Goal: Find specific page/section: Find specific page/section

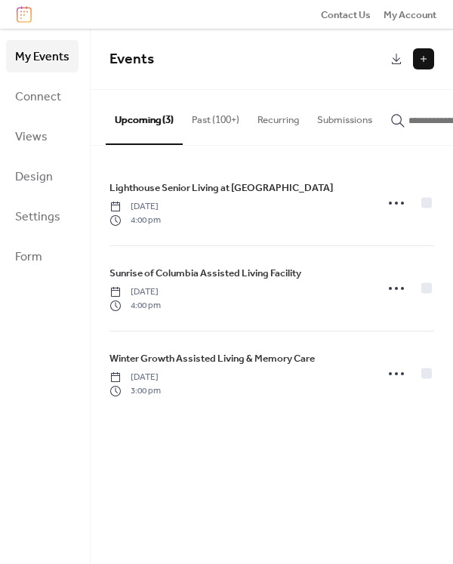
click at [401, 117] on icon "button" at bounding box center [398, 120] width 15 height 15
click at [409, 117] on input "button" at bounding box center [454, 120] width 91 height 15
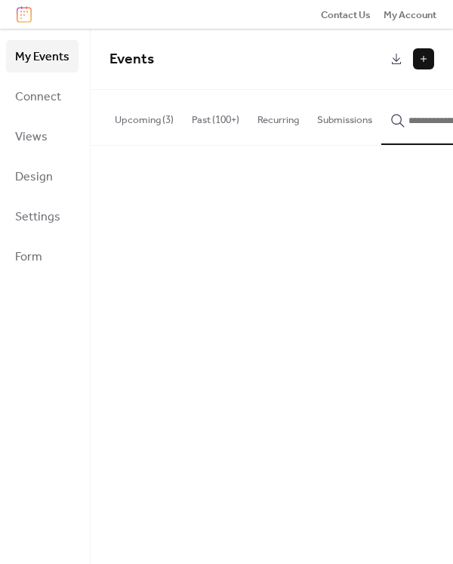
scroll to position [0, 49]
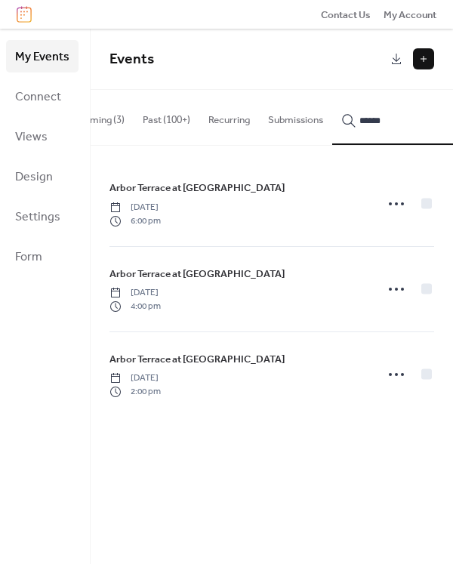
type input "******"
click at [196, 194] on span "Arbor Terrace at Fulton" at bounding box center [197, 188] width 175 height 15
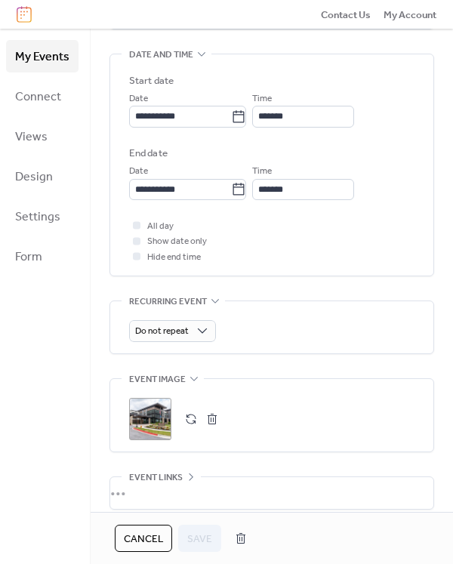
scroll to position [581, 0]
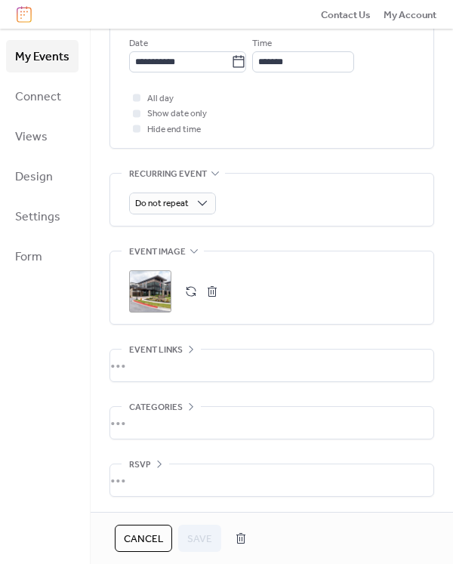
click at [148, 291] on div ";" at bounding box center [150, 291] width 42 height 42
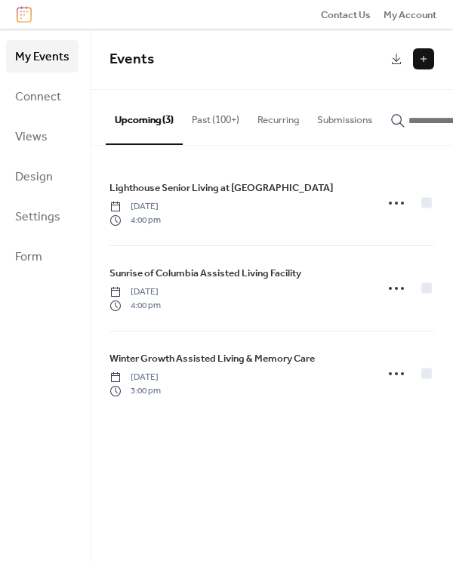
click at [400, 119] on icon "button" at bounding box center [398, 120] width 15 height 15
click at [409, 119] on input "button" at bounding box center [454, 120] width 91 height 15
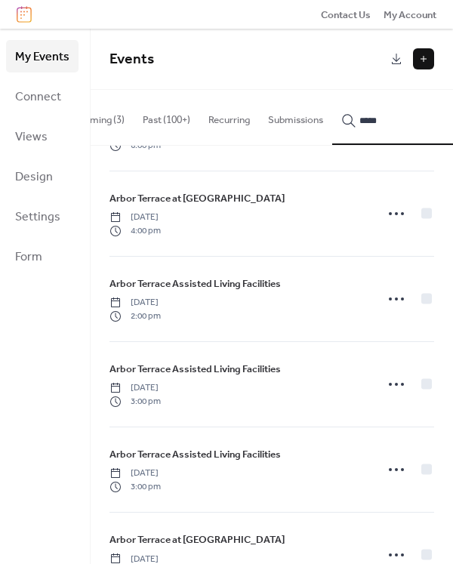
scroll to position [128, 0]
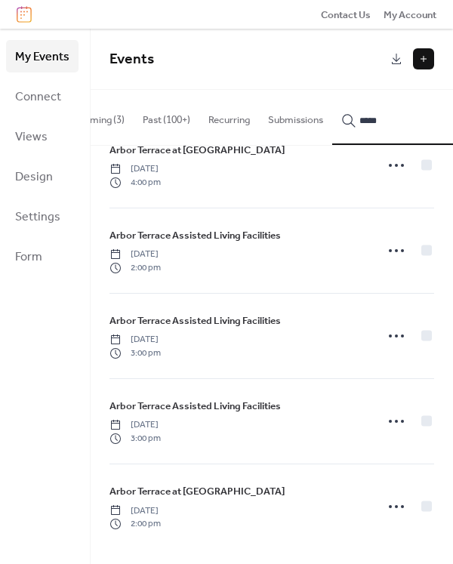
type input "*****"
click at [189, 488] on span "Arbor Terrace at [GEOGRAPHIC_DATA]" at bounding box center [197, 491] width 175 height 15
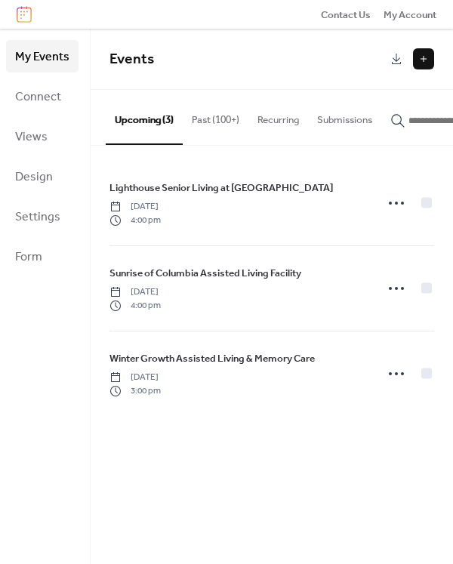
click at [399, 117] on icon "button" at bounding box center [398, 120] width 15 height 15
click at [409, 117] on input "button" at bounding box center [454, 120] width 91 height 15
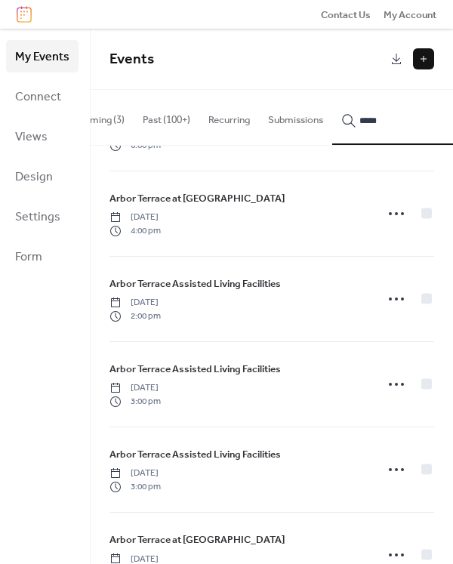
scroll to position [128, 0]
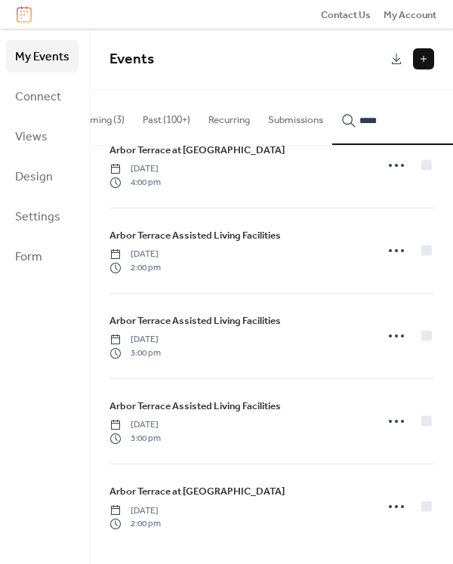
type input "*****"
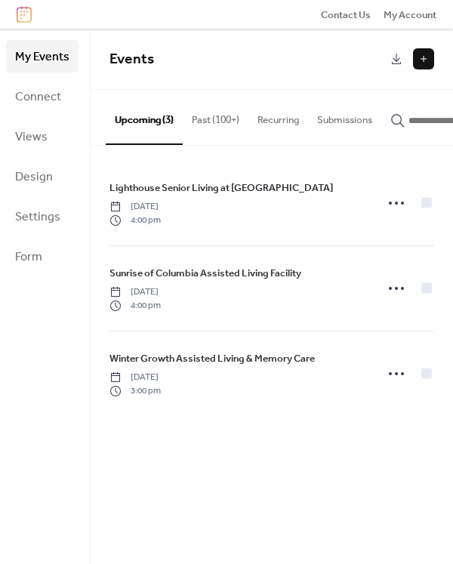
click at [399, 118] on icon "button" at bounding box center [398, 120] width 15 height 15
click at [409, 118] on input "button" at bounding box center [454, 120] width 91 height 15
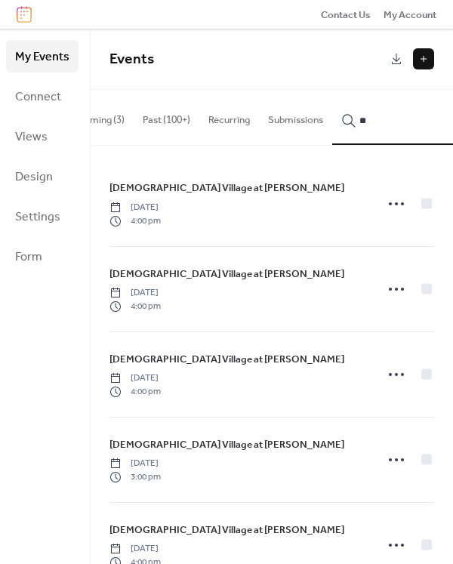
type input "*"
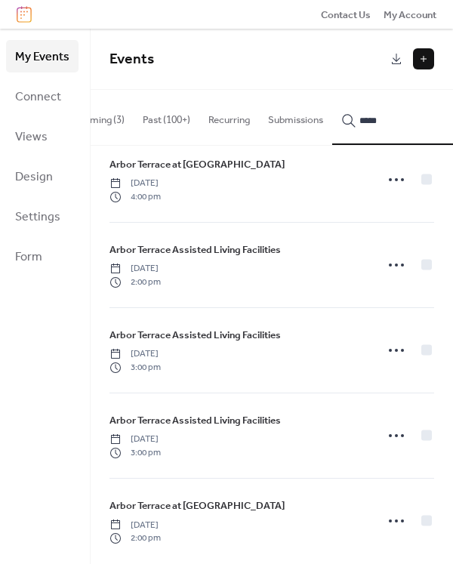
scroll to position [128, 0]
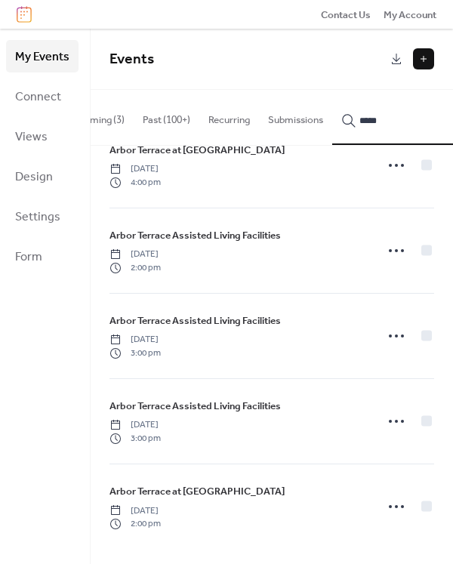
type input "*****"
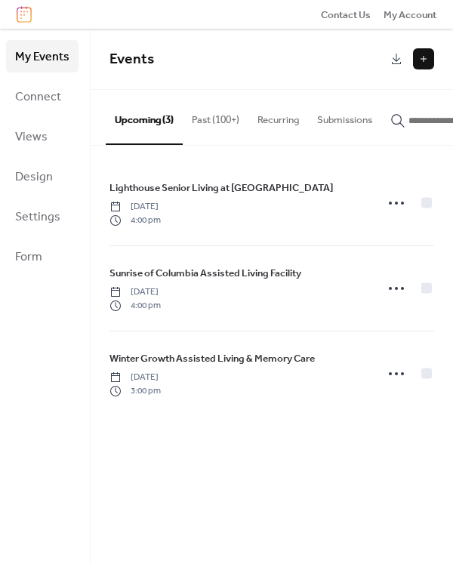
click at [206, 114] on button "Past (100+)" at bounding box center [216, 116] width 66 height 53
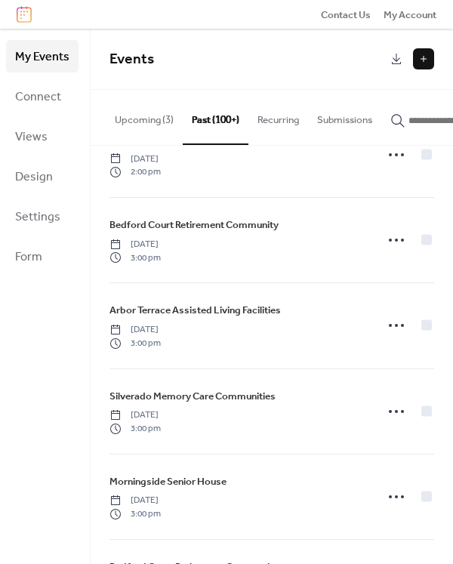
scroll to position [1889, 0]
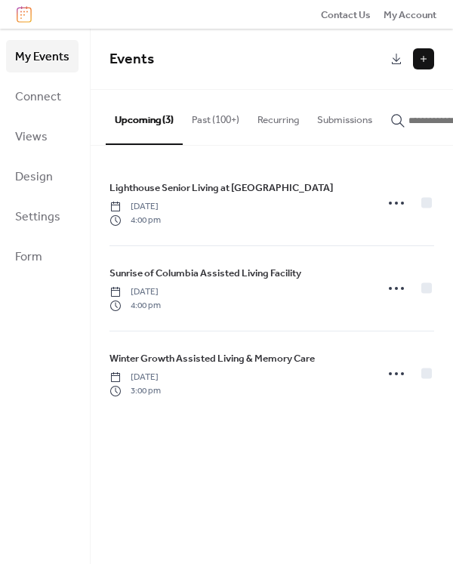
click at [404, 119] on icon "button" at bounding box center [397, 120] width 13 height 13
click at [409, 119] on input "button" at bounding box center [454, 120] width 91 height 15
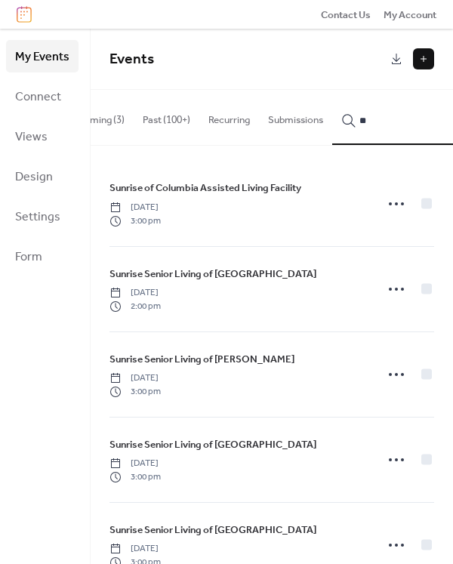
type input "*"
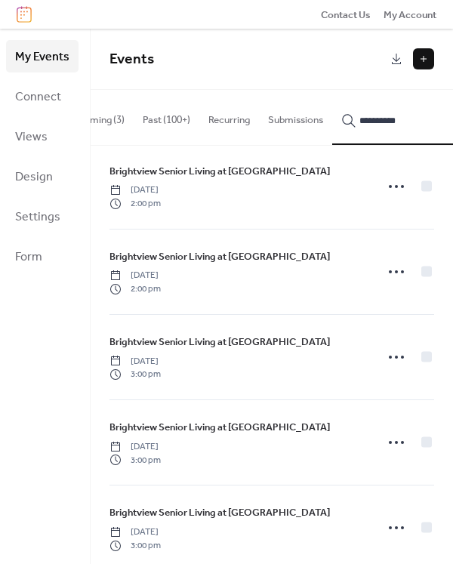
scroll to position [299, 0]
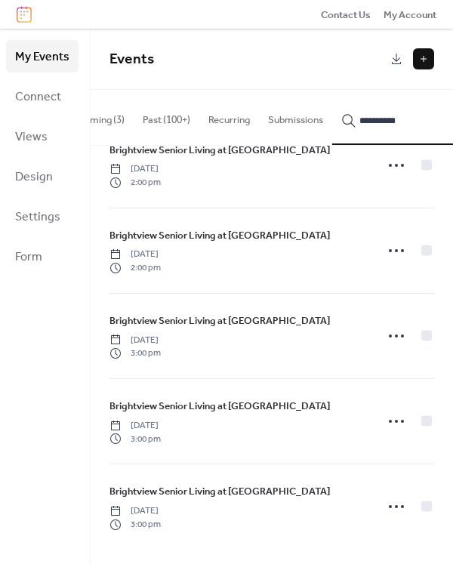
type input "**********"
click at [250, 493] on span "Brightview Senior Living at Towson" at bounding box center [220, 491] width 221 height 15
